Goal: Task Accomplishment & Management: Use online tool/utility

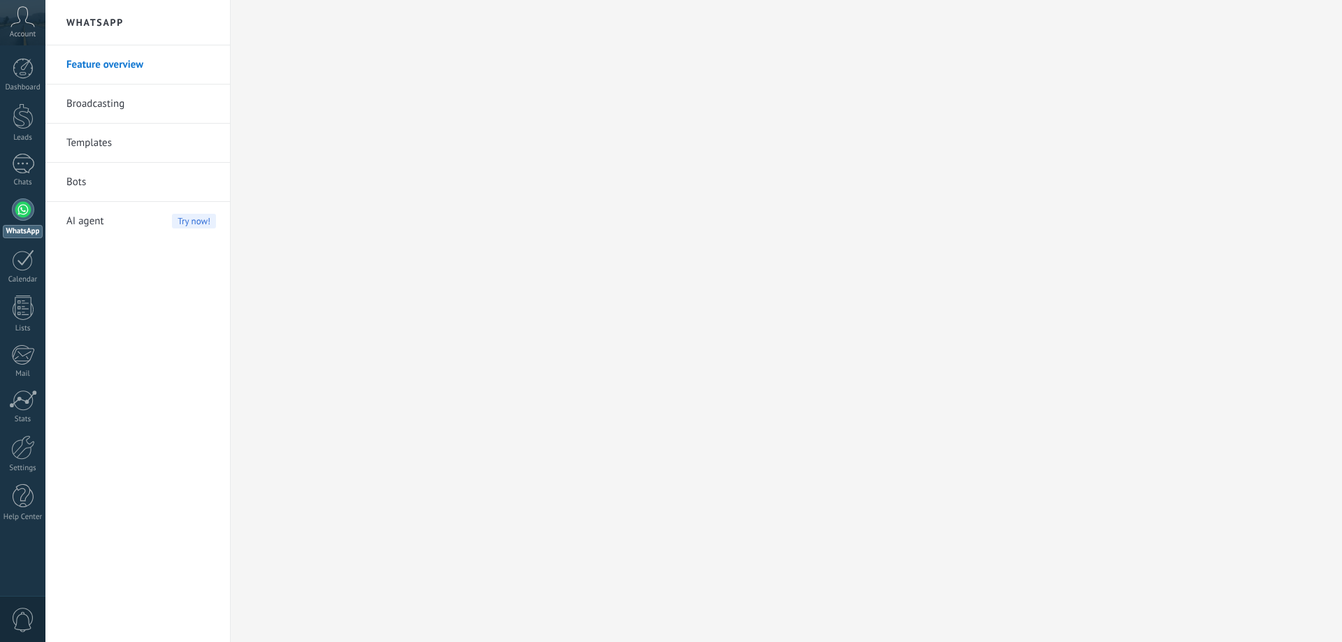
click at [120, 36] on h2 "WhatsApp" at bounding box center [138, 22] width 150 height 45
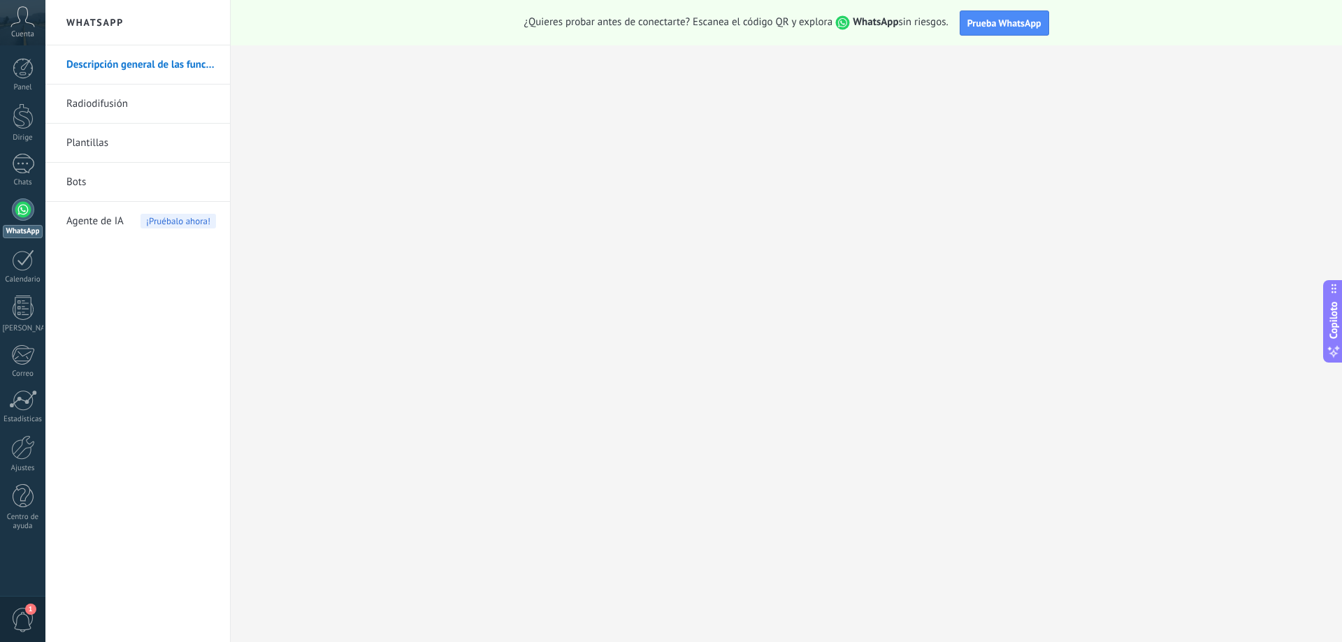
click at [15, 214] on div at bounding box center [23, 209] width 22 height 22
click at [1022, 21] on font "Prueba WhatsApp" at bounding box center [1004, 23] width 74 height 13
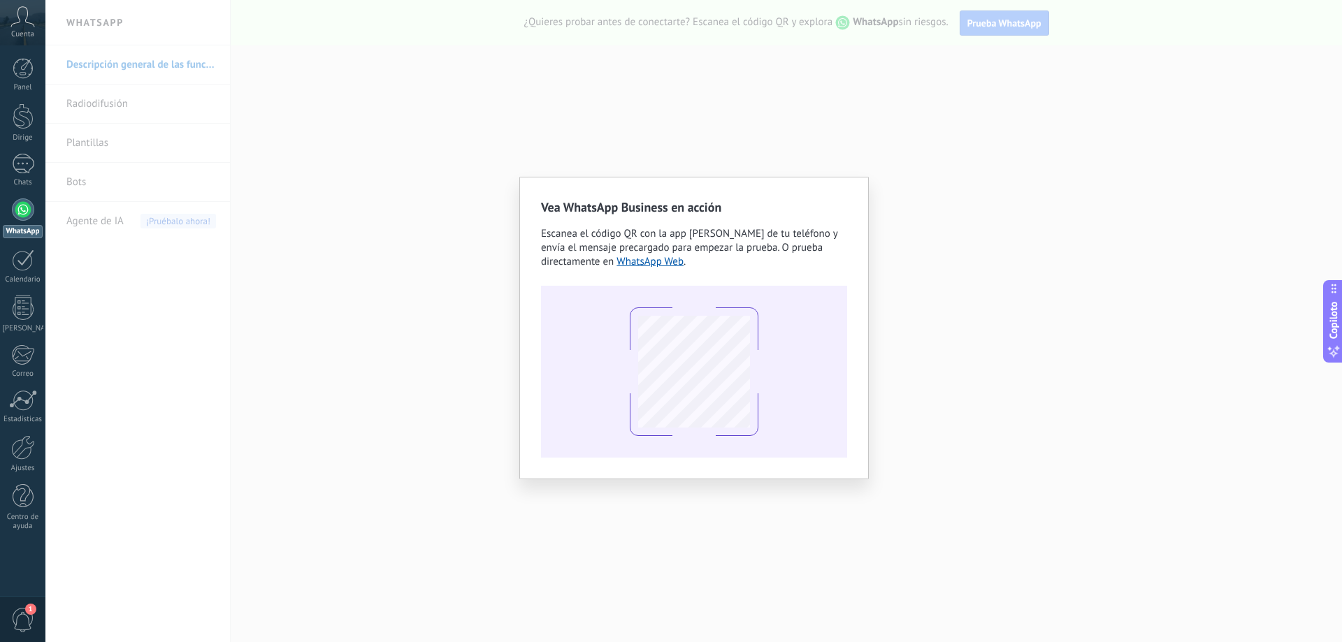
click at [801, 5] on div "Vea WhatsApp Business en acción Escanea el código QR con la app [PERSON_NAME] d…" at bounding box center [693, 321] width 1296 height 642
